Goal: Task Accomplishment & Management: Manage account settings

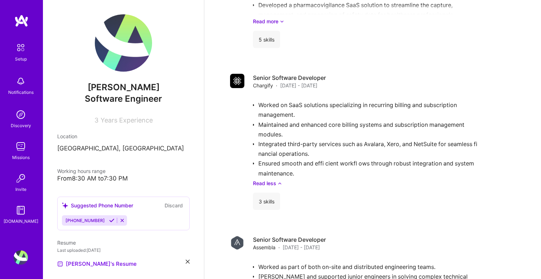
scroll to position [1032, 0]
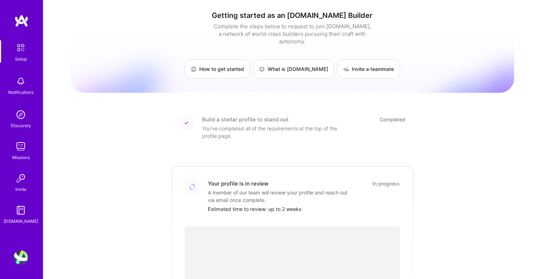
scroll to position [139, 0]
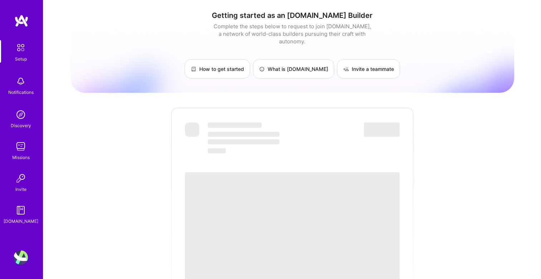
click at [292, 186] on span "‌" at bounding box center [292, 225] width 215 height 107
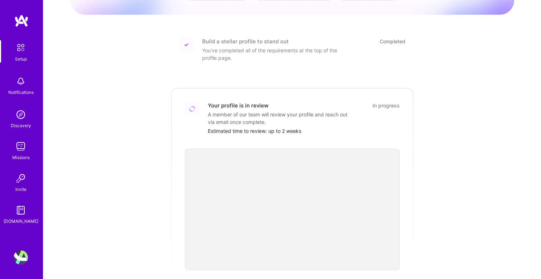
scroll to position [79, 0]
click at [16, 41] on img at bounding box center [20, 47] width 15 height 15
click at [27, 38] on div "Setup Notifications Discovery Missions Invite [DOMAIN_NAME]" at bounding box center [21, 127] width 43 height 226
click at [24, 47] on img at bounding box center [20, 47] width 15 height 15
click at [23, 46] on img at bounding box center [20, 47] width 15 height 15
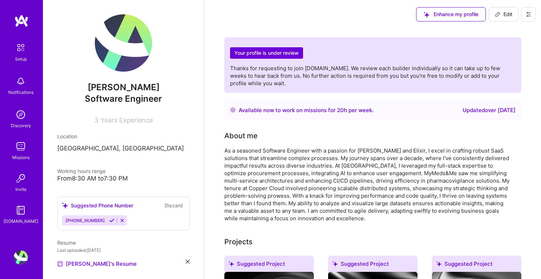
scroll to position [9, 0]
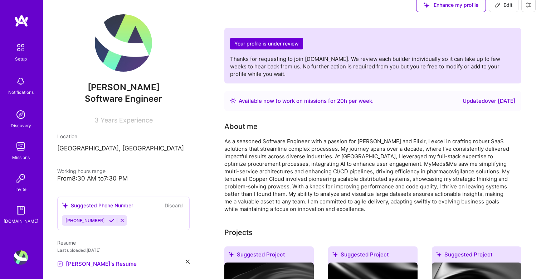
click at [365, 126] on div "About me" at bounding box center [367, 126] width 286 height 11
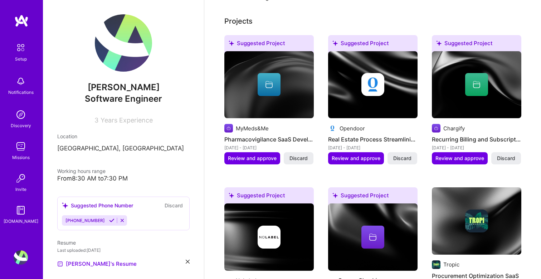
scroll to position [221, 0]
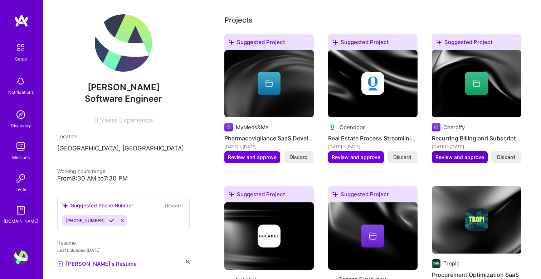
click at [468, 159] on span "Review and approve" at bounding box center [459, 156] width 49 height 7
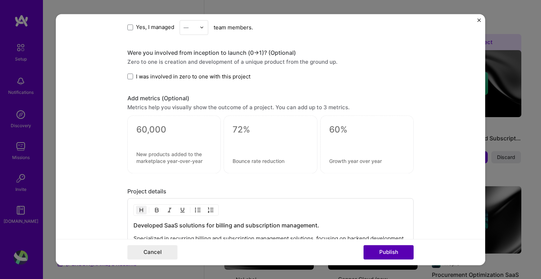
click at [397, 255] on button "Publish" at bounding box center [388, 252] width 50 height 14
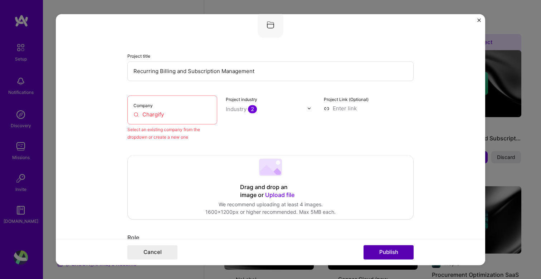
scroll to position [47, 0]
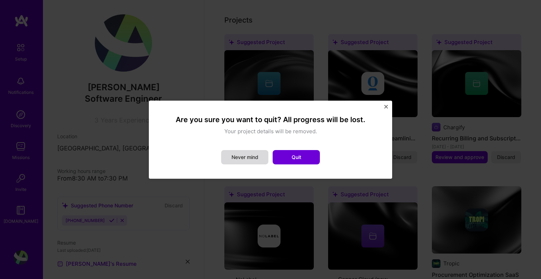
click at [251, 157] on button "Never mind" at bounding box center [244, 157] width 47 height 14
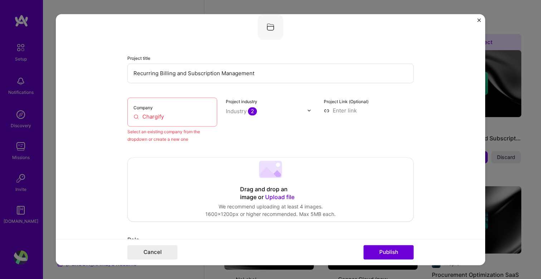
click at [478, 18] on img "Close" at bounding box center [479, 20] width 4 height 4
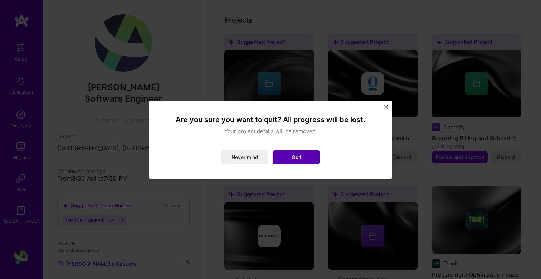
click at [307, 161] on button "Quit" at bounding box center [296, 157] width 47 height 14
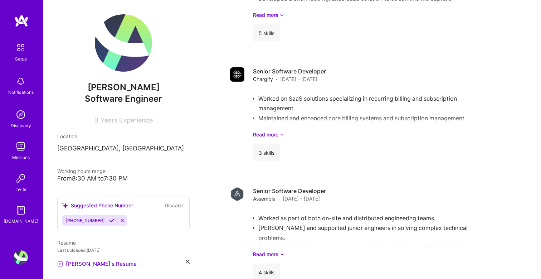
scroll to position [921, 0]
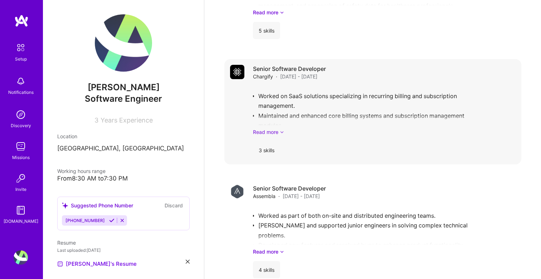
click at [275, 131] on link "Read more" at bounding box center [384, 132] width 263 height 8
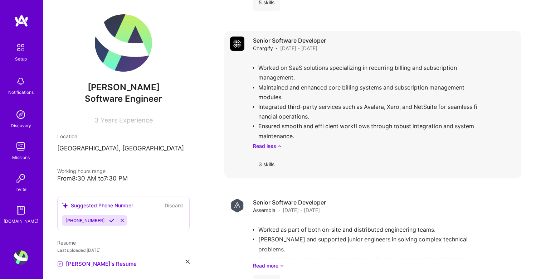
scroll to position [951, 0]
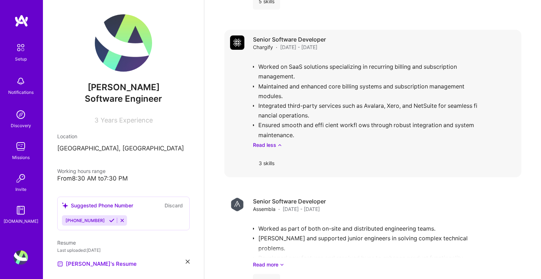
click at [274, 161] on div "3 skills" at bounding box center [266, 162] width 27 height 17
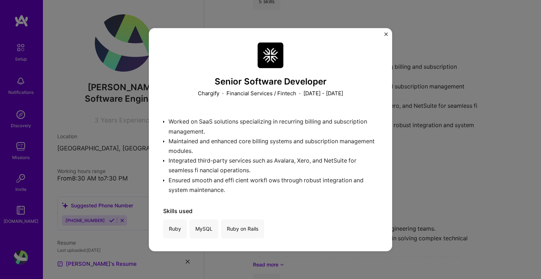
scroll to position [2, 0]
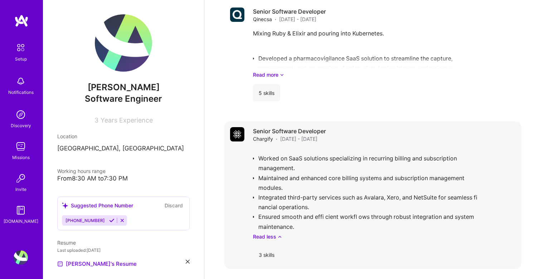
scroll to position [859, 0]
click at [371, 135] on div "Senior Software Developer Chargify · [DATE] - [DATE]" at bounding box center [384, 134] width 263 height 15
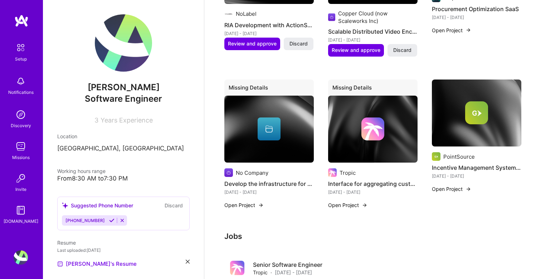
scroll to position [481, 0]
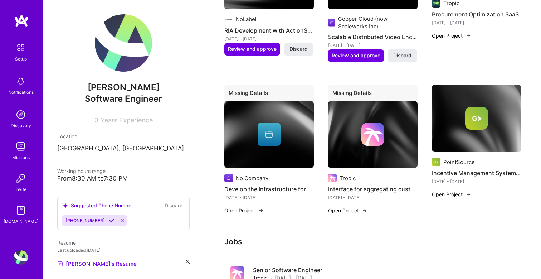
click at [477, 129] on img at bounding box center [476, 118] width 23 height 23
click at [285, 135] on div at bounding box center [268, 134] width 89 height 23
click at [254, 209] on button "Open Project" at bounding box center [243, 210] width 39 height 8
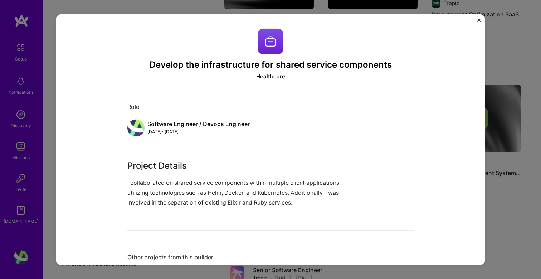
click at [275, 80] on div "Develop the infrastructure for shared service components Healthcare Role Softwa…" at bounding box center [270, 275] width 286 height 494
click at [275, 77] on div "Healthcare" at bounding box center [270, 77] width 29 height 8
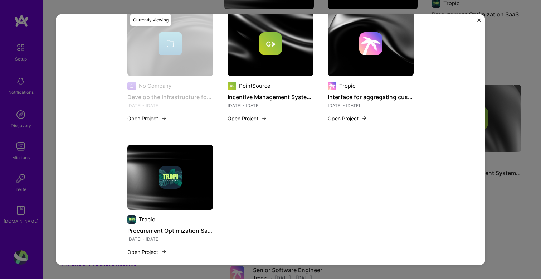
scroll to position [271, 0]
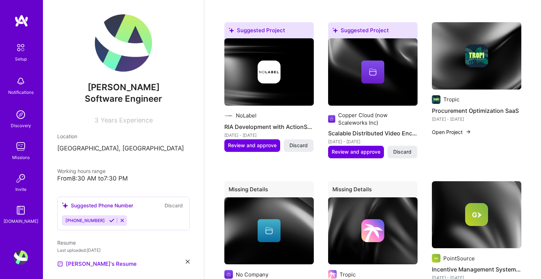
scroll to position [354, 0]
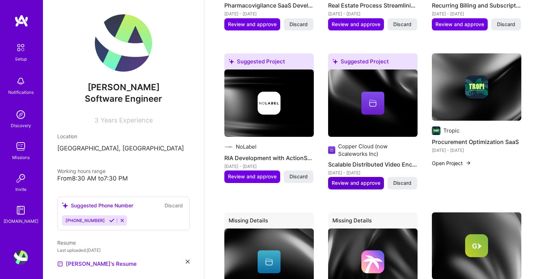
click at [354, 187] on button "Review and approve" at bounding box center [356, 183] width 56 height 12
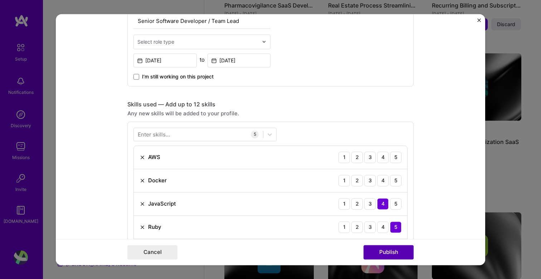
click at [391, 254] on button "Publish" at bounding box center [388, 252] width 50 height 14
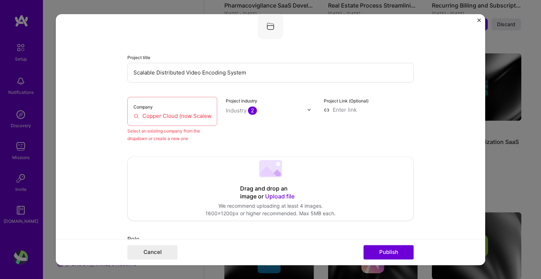
scroll to position [47, 0]
click at [161, 114] on input "Copper Cloud (now Scaleworks Inc)" at bounding box center [172, 117] width 78 height 8
click at [195, 113] on input "Copper Cloud (now Scaleworks Inc)" at bounding box center [172, 117] width 78 height 8
click at [160, 115] on input "Copper Cloud (now Scaleworks Inc)" at bounding box center [172, 117] width 78 height 8
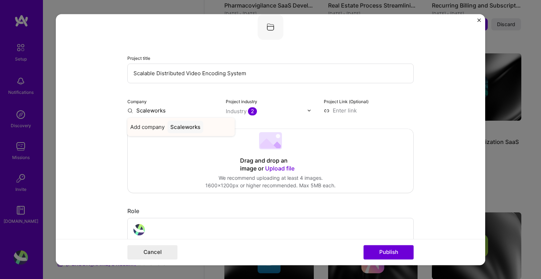
type input "Scaleworks"
click at [181, 128] on div "Scaleworks" at bounding box center [185, 127] width 36 height 13
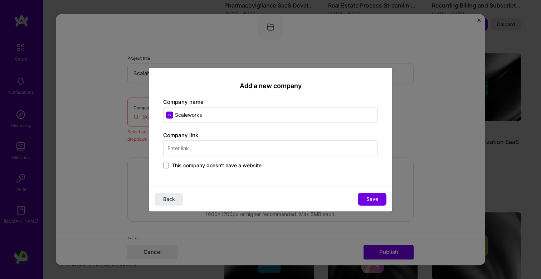
click at [199, 146] on input "text" at bounding box center [270, 148] width 215 height 16
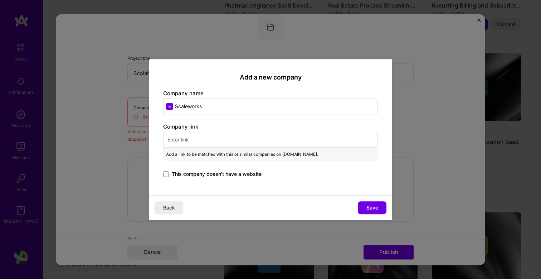
click at [217, 104] on input "Scaleworks" at bounding box center [270, 106] width 215 height 16
type input "x"
